Goal: Communication & Community: Answer question/provide support

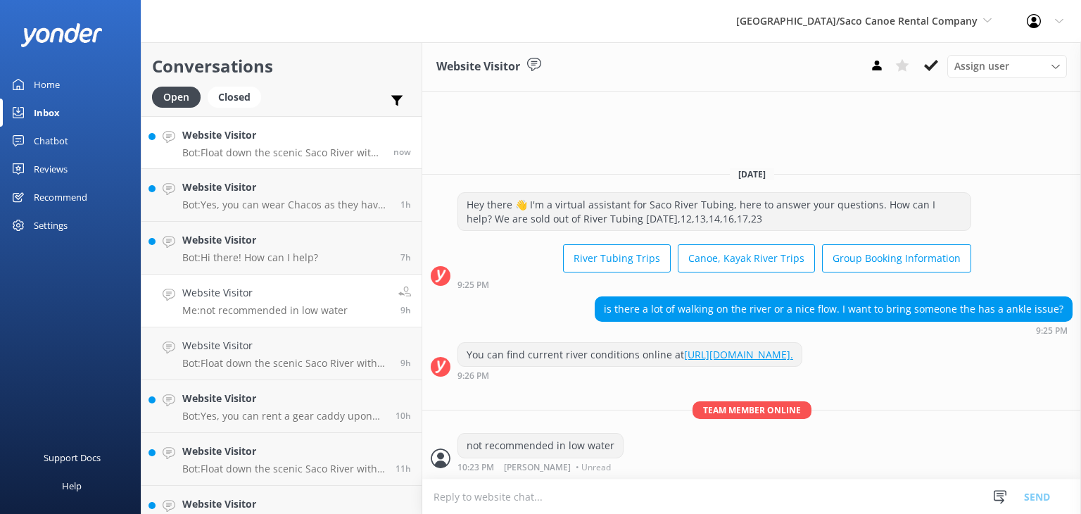
click at [304, 144] on div "Website Visitor Bot: Float down the scenic Saco River with our tubing trips! Ch…" at bounding box center [282, 142] width 201 height 30
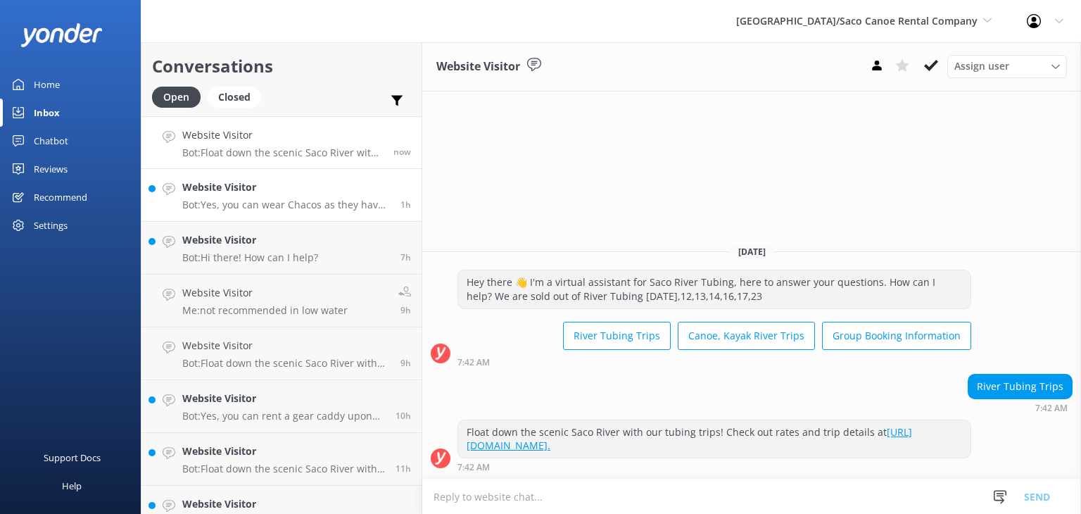
click at [288, 197] on div "Website Visitor Bot: Yes, you can wear Chacos as they have a heel strap, which …" at bounding box center [286, 194] width 208 height 31
